Goal: Transaction & Acquisition: Subscribe to service/newsletter

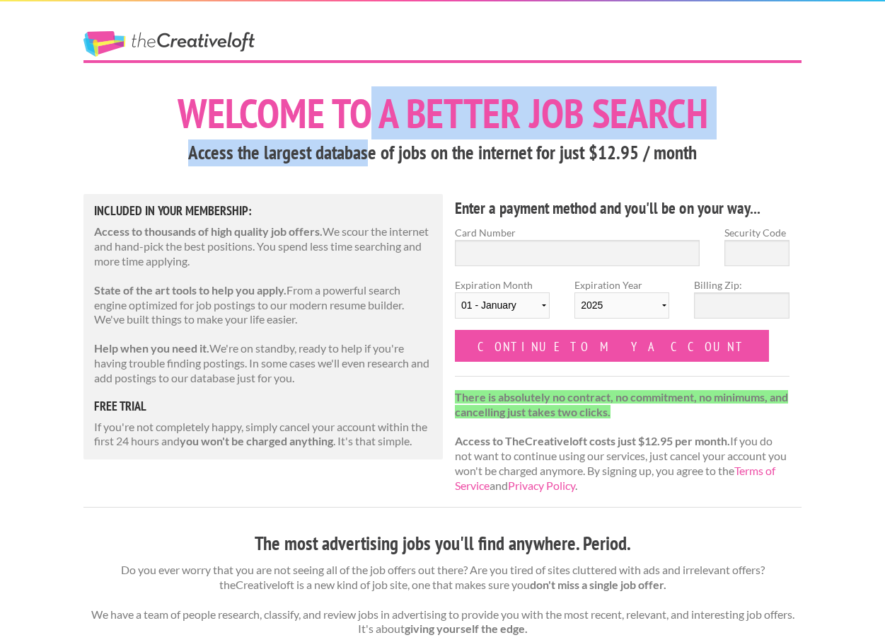
drag, startPoint x: 371, startPoint y: 107, endPoint x: 369, endPoint y: 155, distance: 48.2
click at [369, 155] on h3 "Access the largest database of jobs on the internet for just $12.95 / month" at bounding box center [442, 152] width 718 height 27
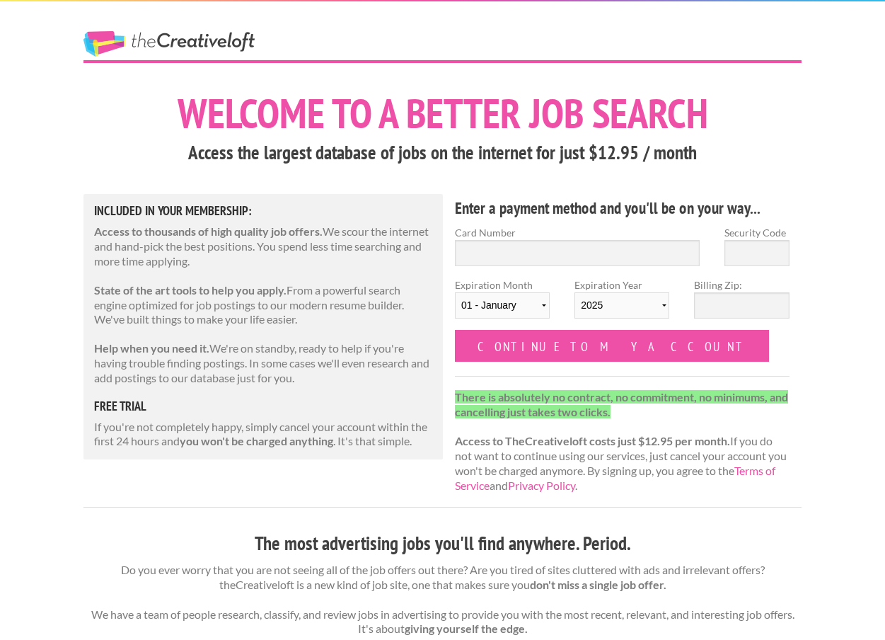
click at [211, 42] on link "The Creative Loft" at bounding box center [168, 43] width 171 height 25
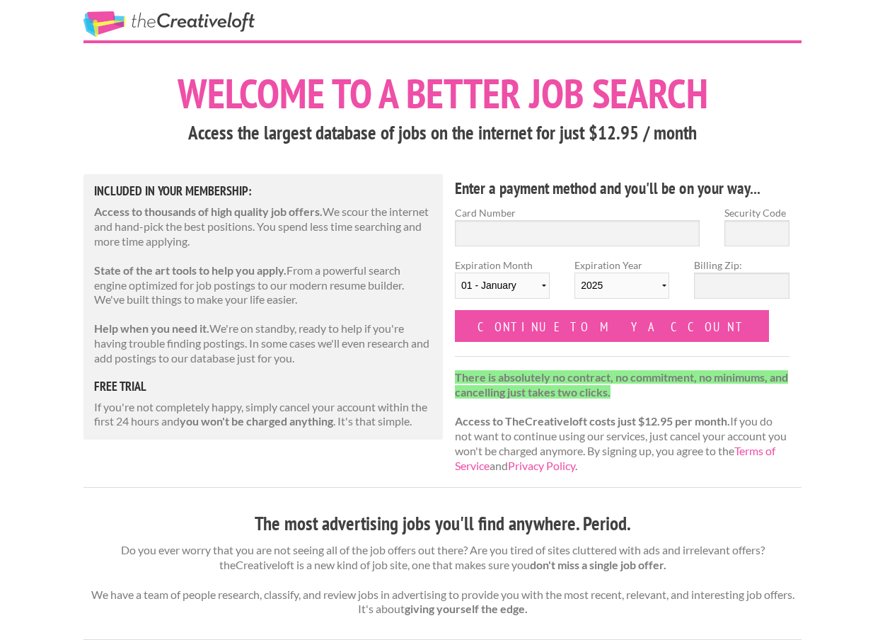
scroll to position [21, 0]
click at [328, 217] on p "Access to thousands of high quality job offers. We scour the internet and hand-…" at bounding box center [263, 226] width 338 height 44
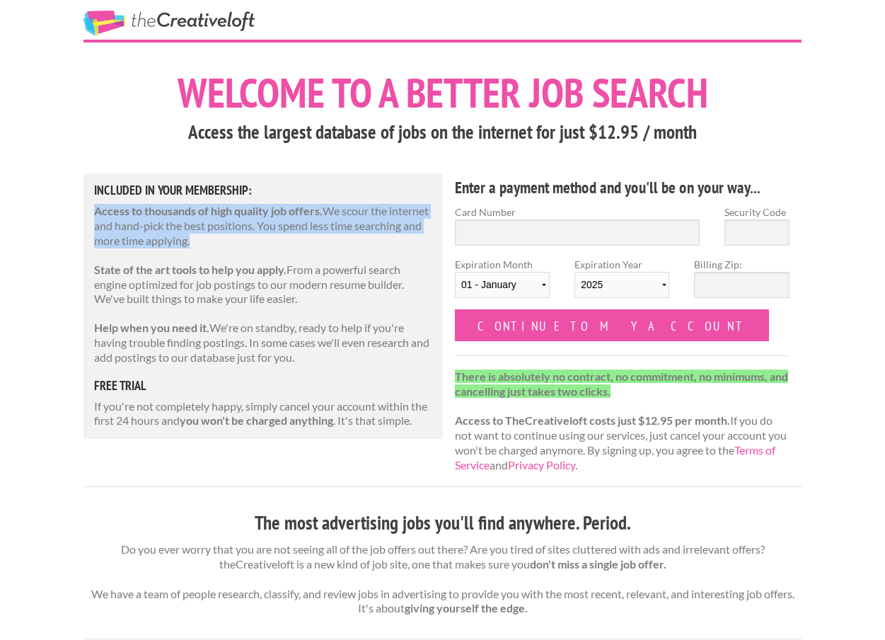
click at [328, 217] on p "Access to thousands of high quality job offers. We scour the internet and hand-…" at bounding box center [263, 226] width 338 height 44
click at [316, 258] on div "Included in Your Membership: Access to thousands of high quality job offers. We…" at bounding box center [262, 305] width 359 height 265
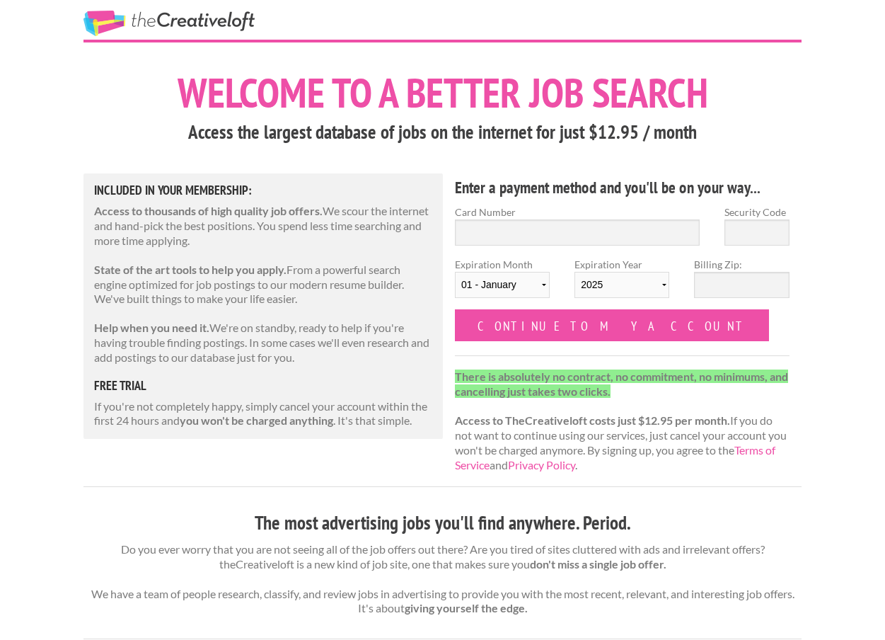
click at [316, 258] on div "Included in Your Membership: Access to thousands of high quality job offers. We…" at bounding box center [262, 305] width 359 height 265
click at [295, 335] on p "Help when you need it. We're on standby, ready to help if you're having trouble…" at bounding box center [263, 343] width 338 height 44
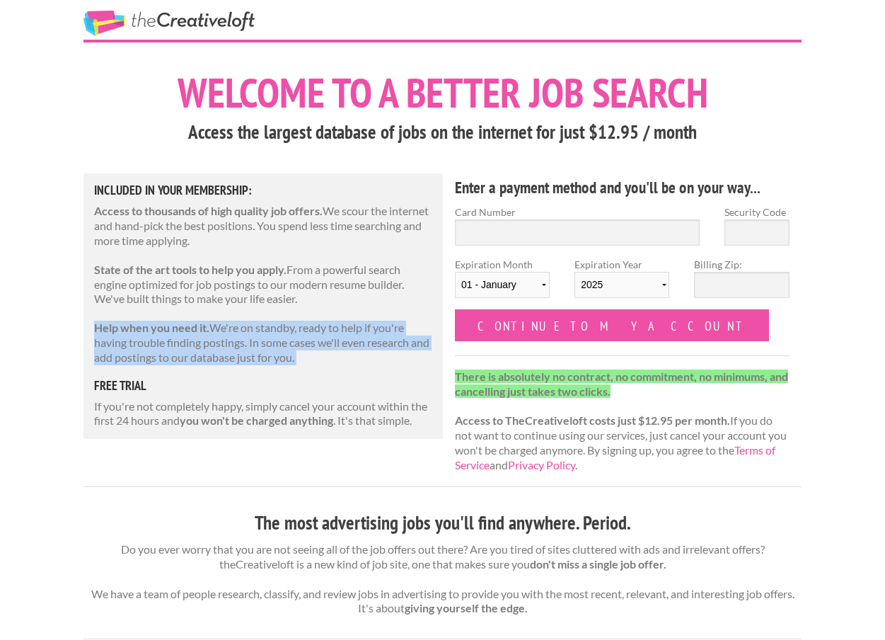
click at [296, 332] on p "Help when you need it. We're on standby, ready to help if you're having trouble…" at bounding box center [263, 343] width 338 height 44
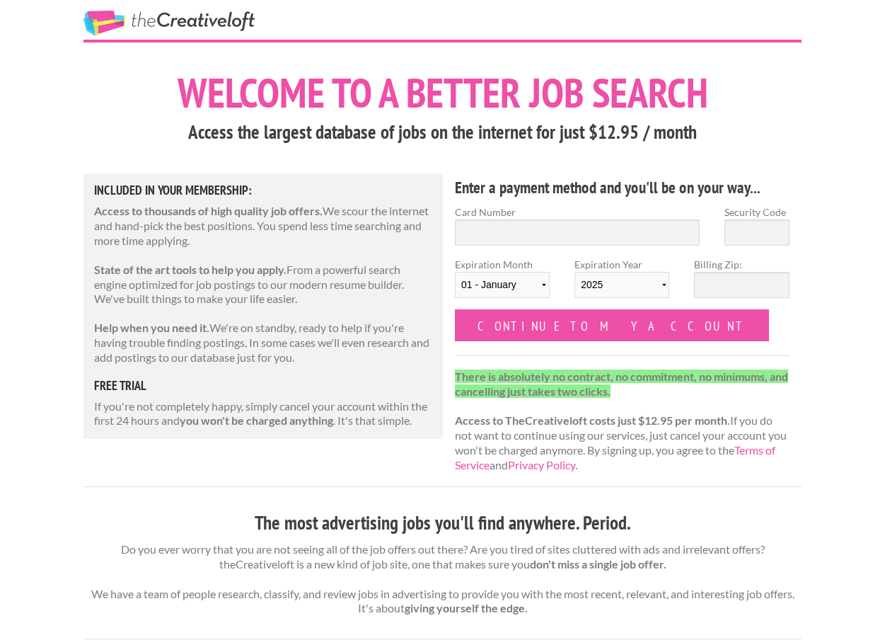
click at [301, 414] on strong "you won't be charged anything" at bounding box center [257, 419] width 154 height 13
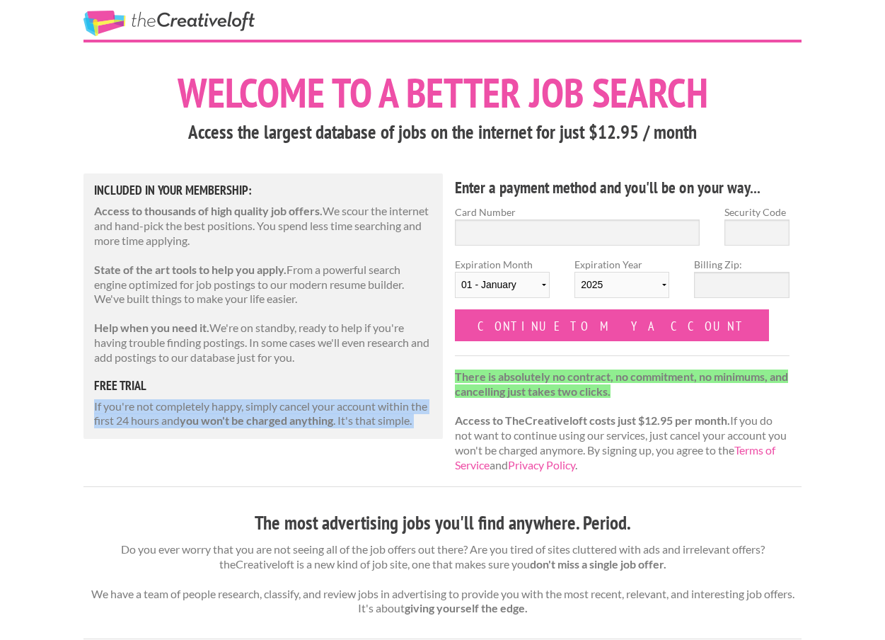
scroll to position [0, 0]
